Goal: Information Seeking & Learning: Find specific fact

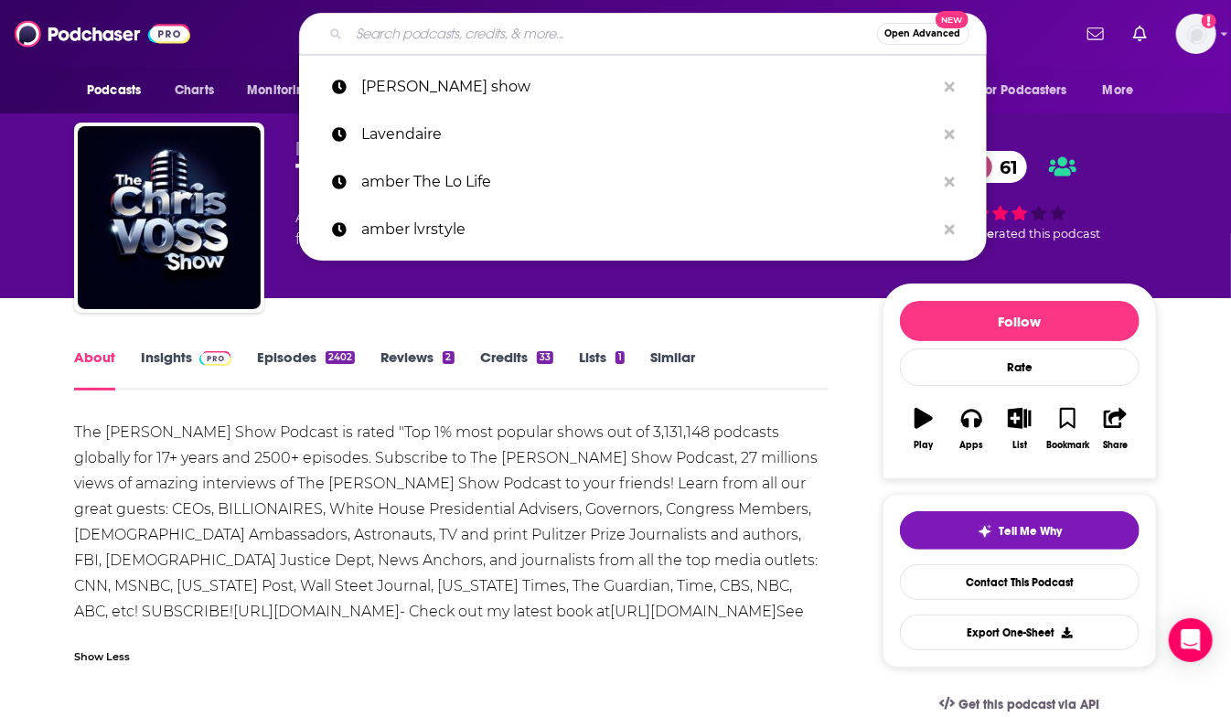
click at [388, 37] on input "Search podcasts, credits, & more..." at bounding box center [613, 33] width 528 height 29
paste input "ACQ2"
type input "ACQ2"
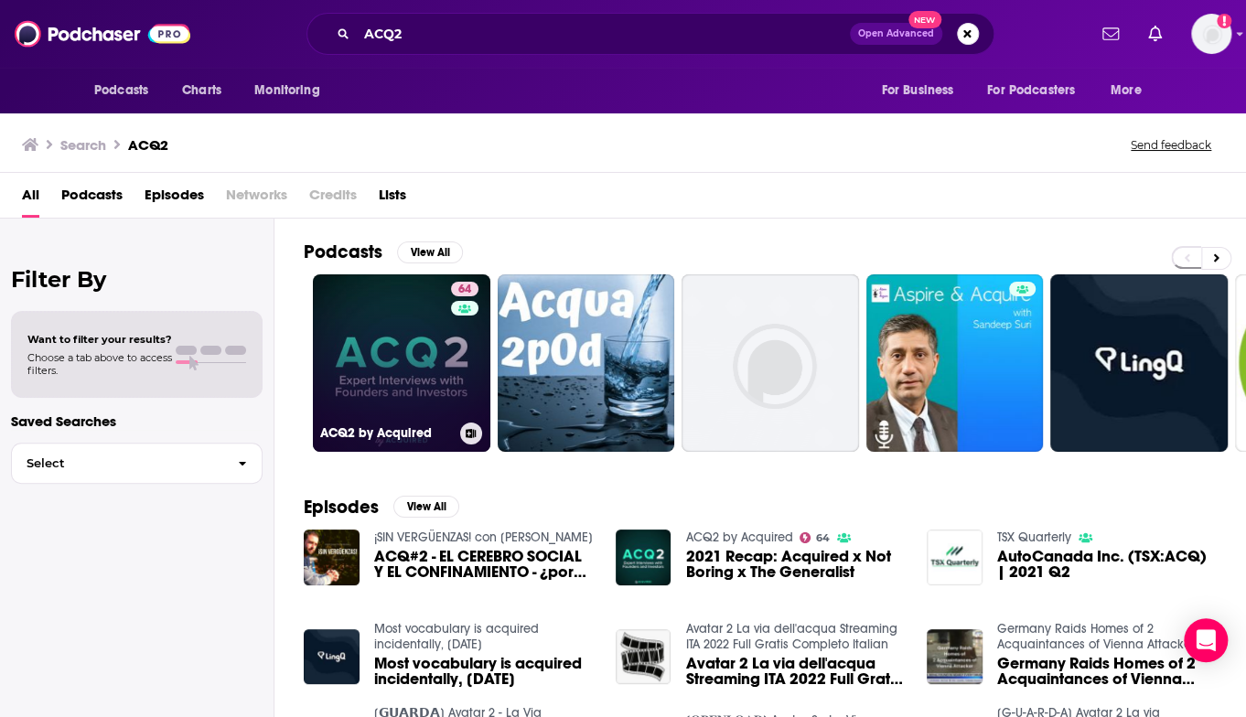
click at [415, 368] on link "64 ACQ2 by Acquired" at bounding box center [401, 362] width 177 height 177
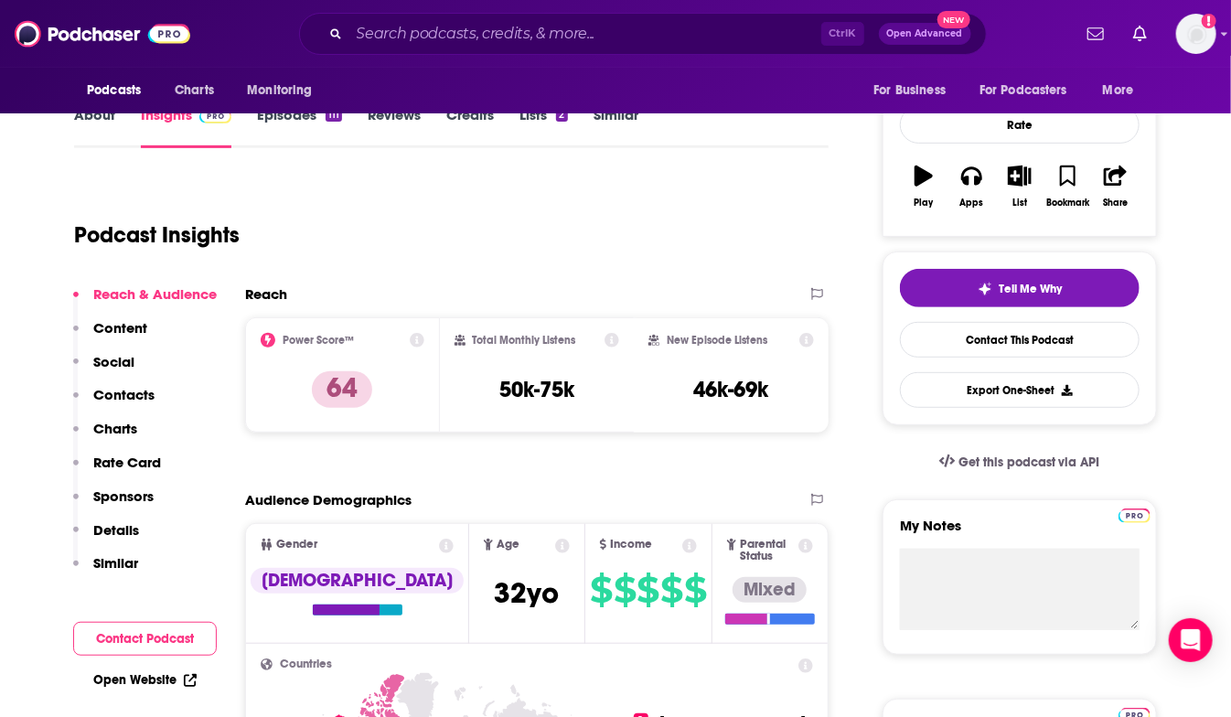
scroll to position [274, 0]
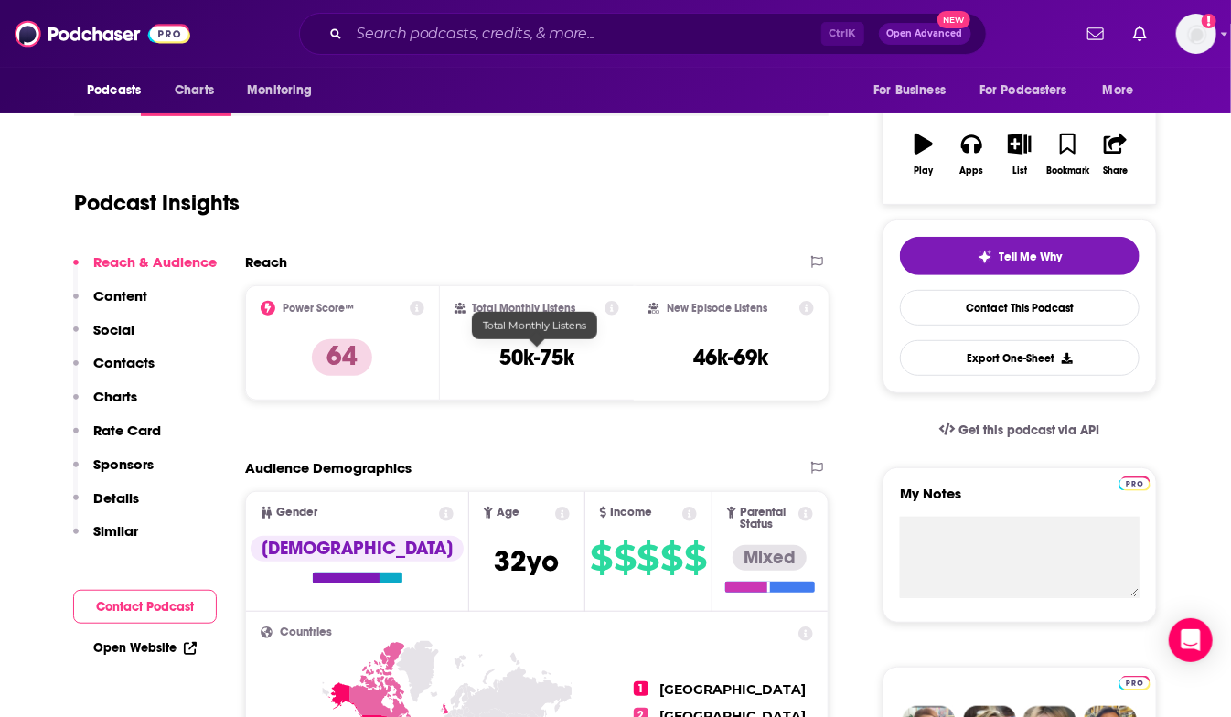
click at [516, 358] on h3 "50k-75k" at bounding box center [536, 357] width 75 height 27
drag, startPoint x: 516, startPoint y: 358, endPoint x: 573, endPoint y: 361, distance: 57.7
click at [573, 361] on h3 "50k-75k" at bounding box center [536, 357] width 75 height 27
copy div "50k-75k"
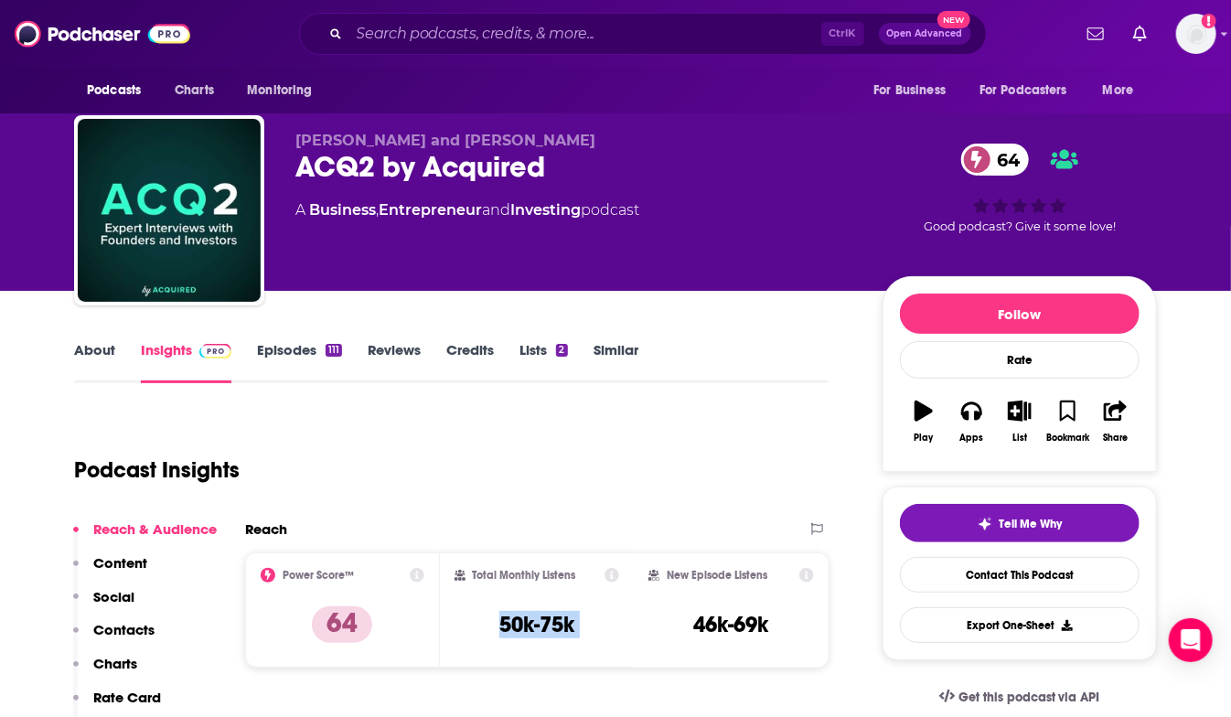
scroll to position [0, 0]
